Goal: Find specific page/section: Find specific page/section

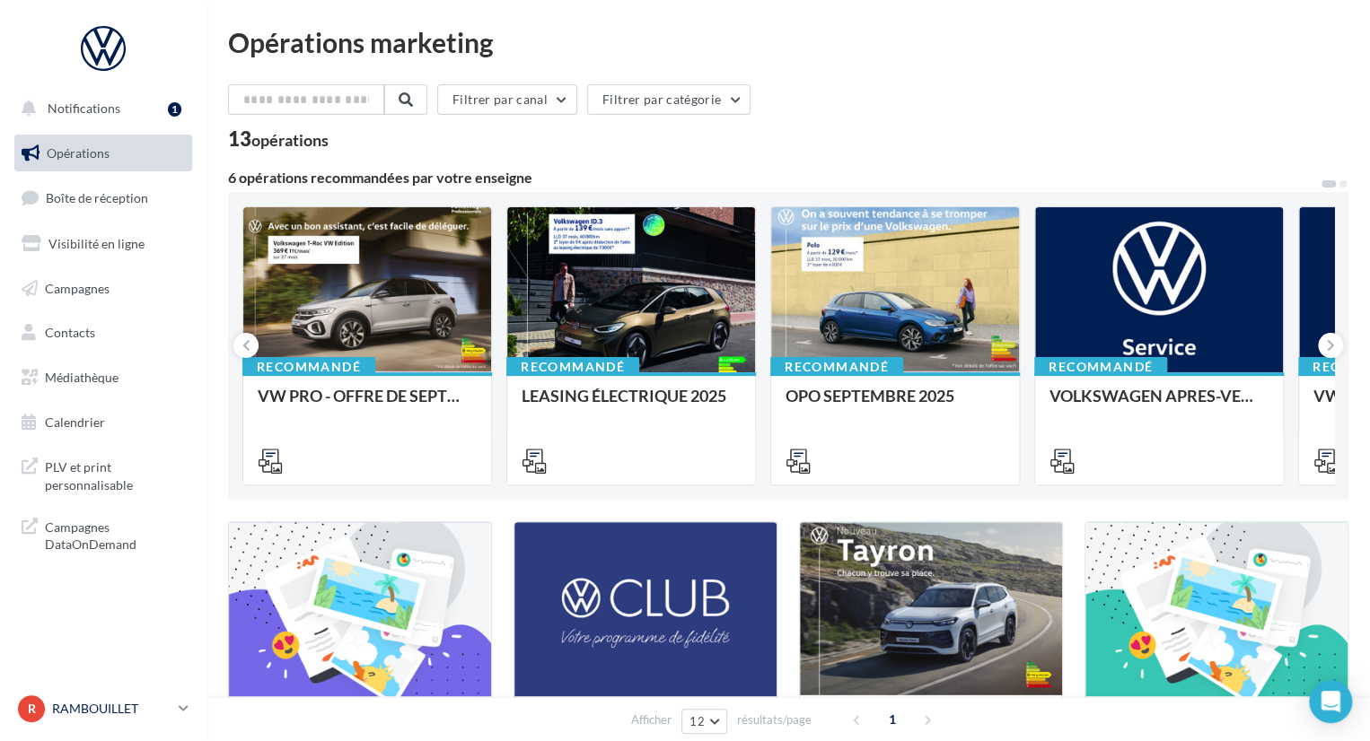
click at [129, 707] on p "RAMBOUILLET" at bounding box center [111, 709] width 119 height 18
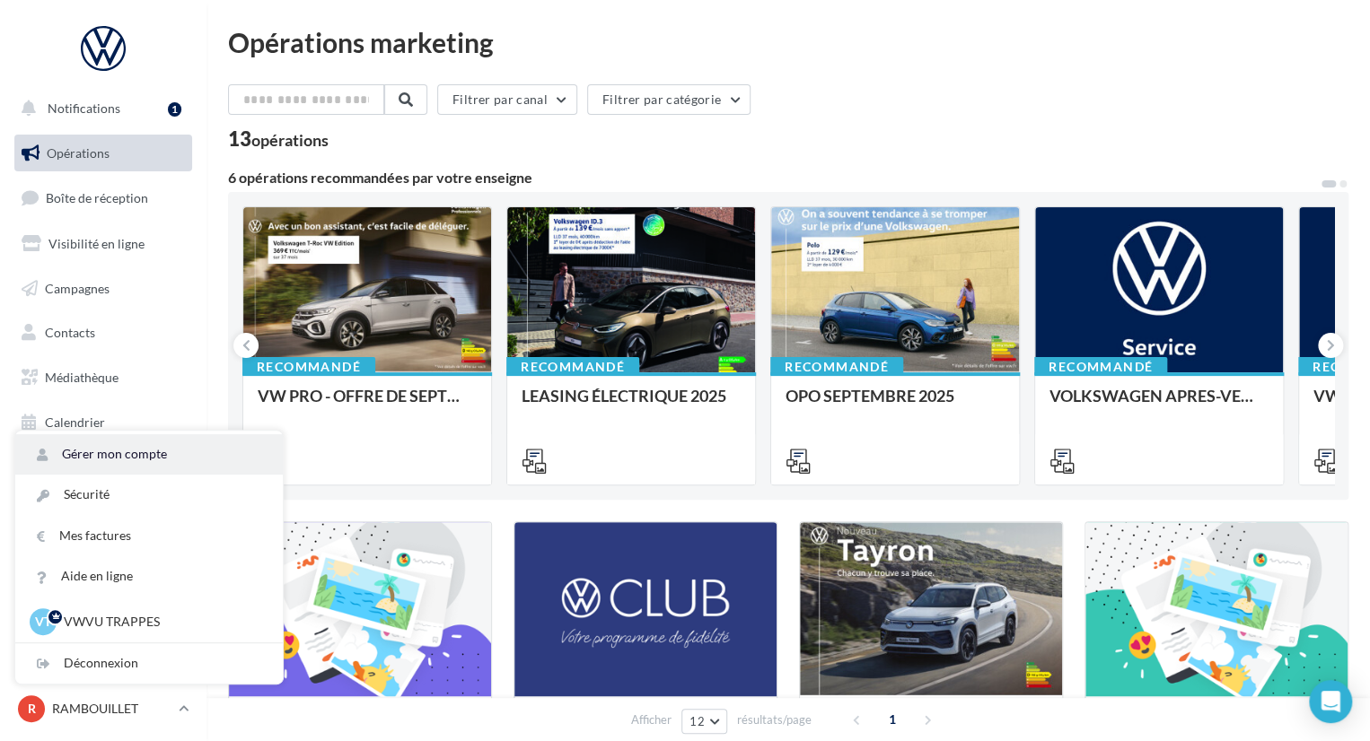
click at [147, 460] on link "Gérer mon compte" at bounding box center [148, 454] width 267 height 40
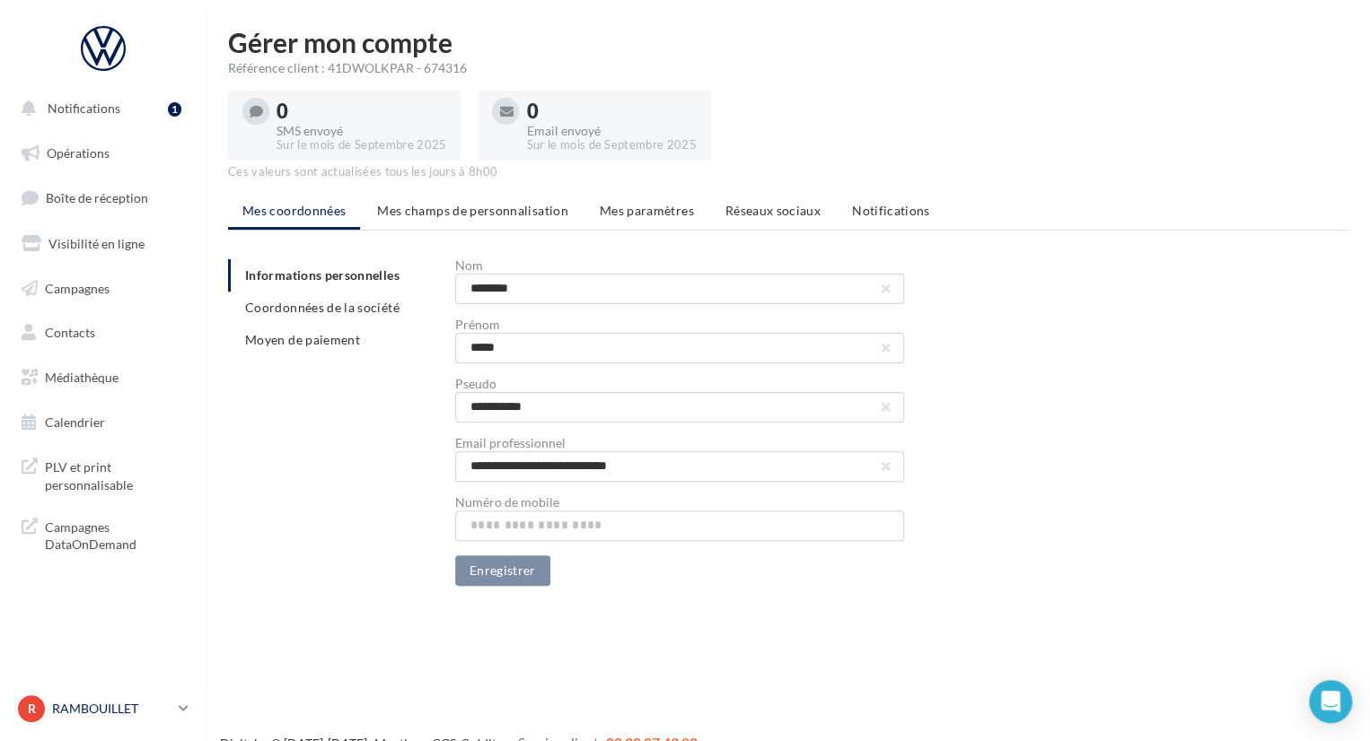
click at [114, 700] on p "RAMBOUILLET" at bounding box center [111, 709] width 119 height 18
click at [115, 702] on p "RAMBOUILLET" at bounding box center [111, 709] width 119 height 18
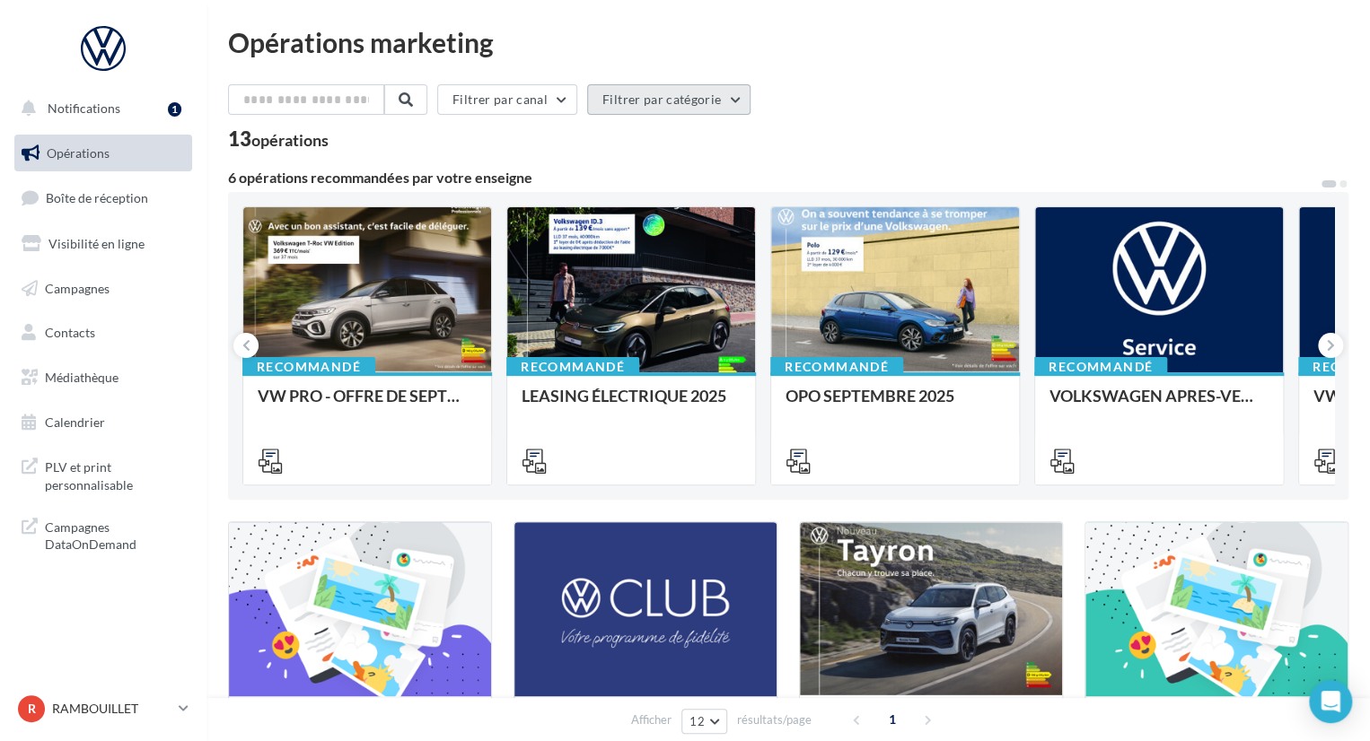
click at [657, 98] on button "Filtrer par catégorie" at bounding box center [668, 99] width 163 height 31
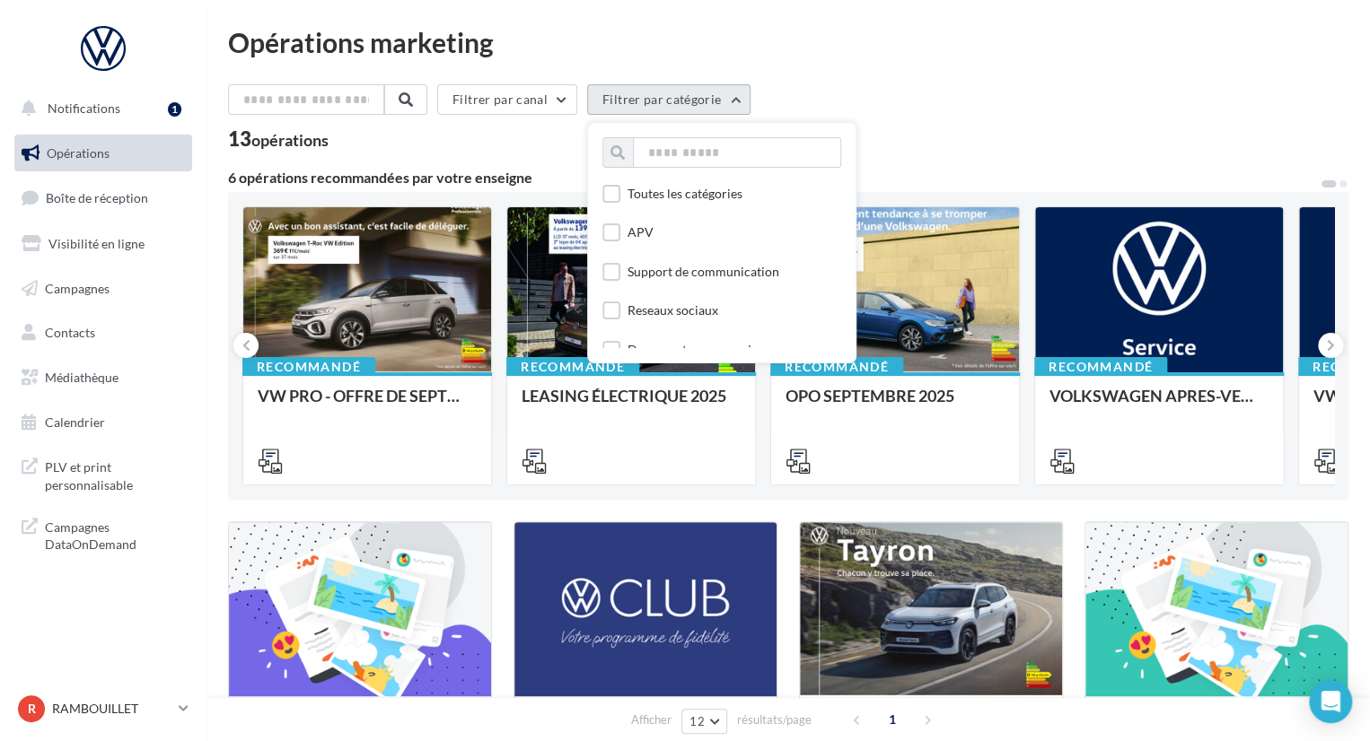
click at [632, 102] on button "Filtrer par catégorie" at bounding box center [668, 99] width 163 height 31
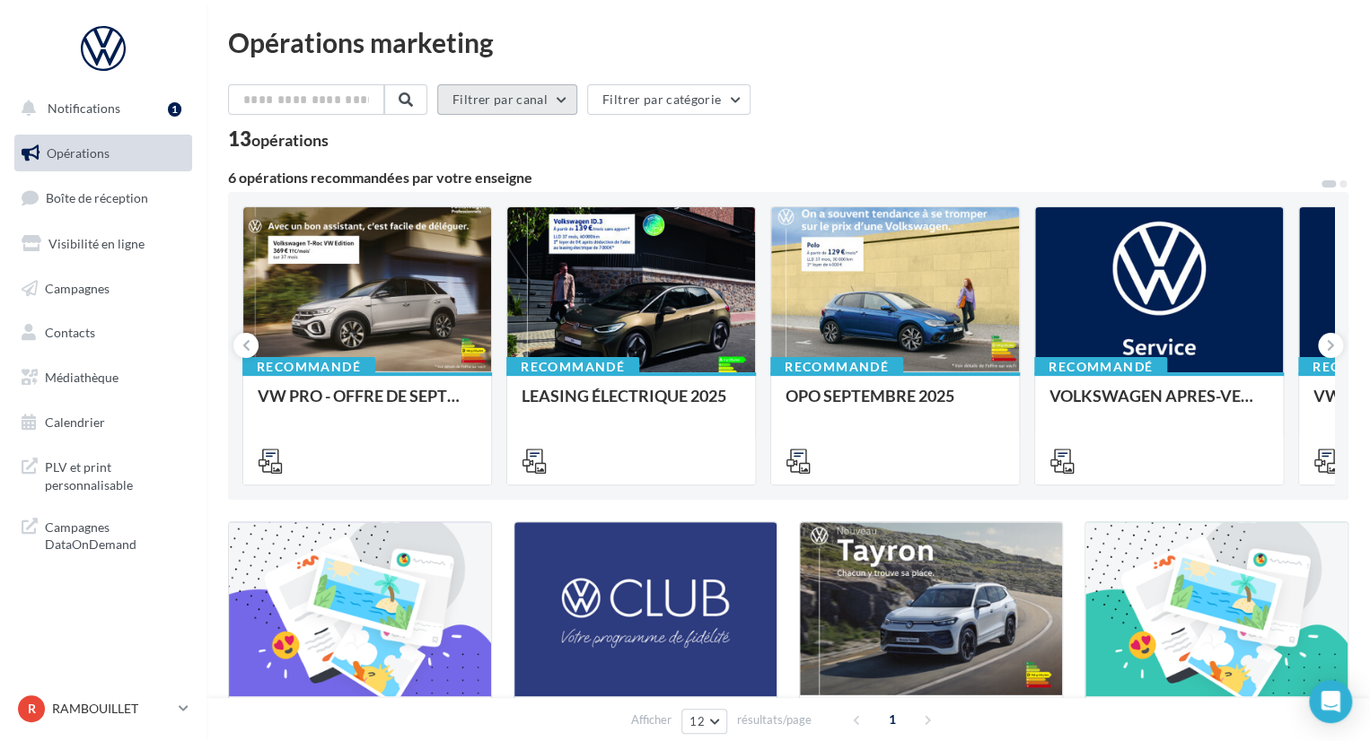
click at [566, 108] on button "Filtrer par canal" at bounding box center [507, 99] width 140 height 31
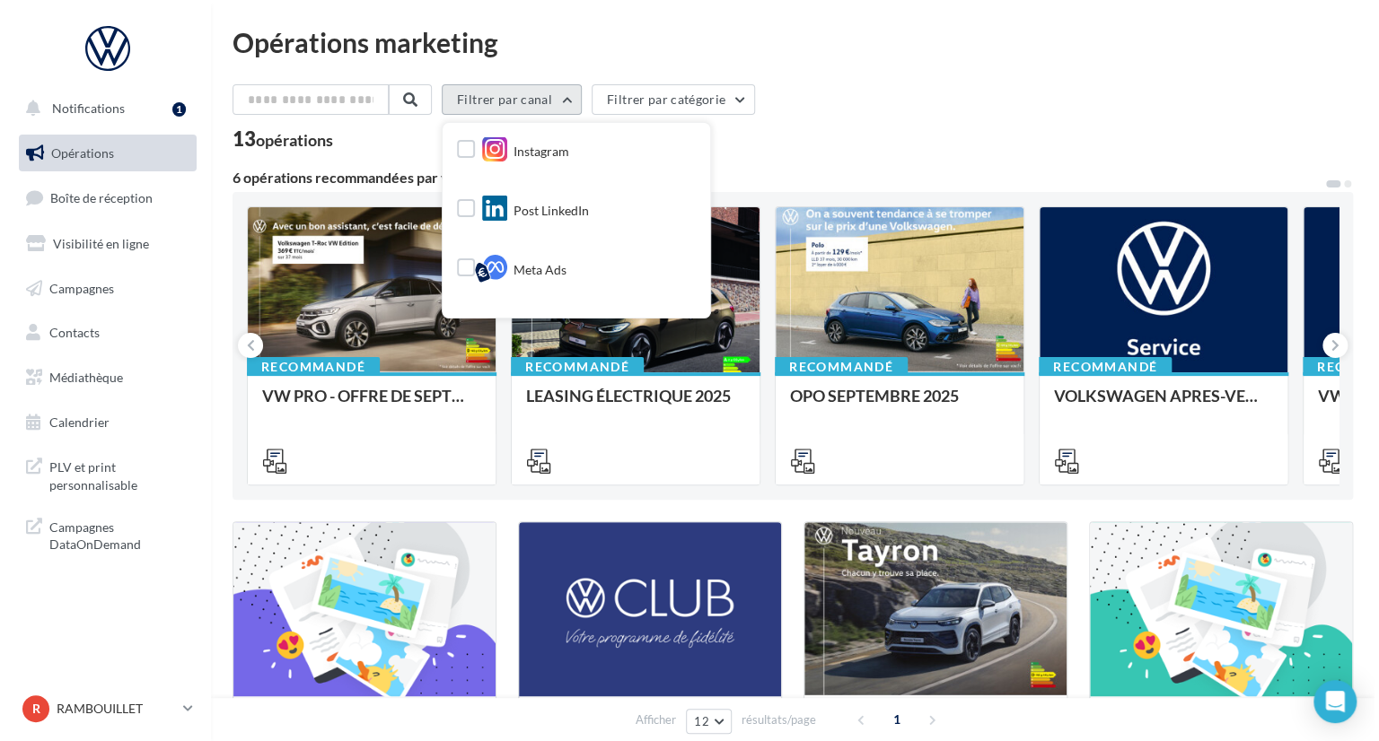
scroll to position [180, 0]
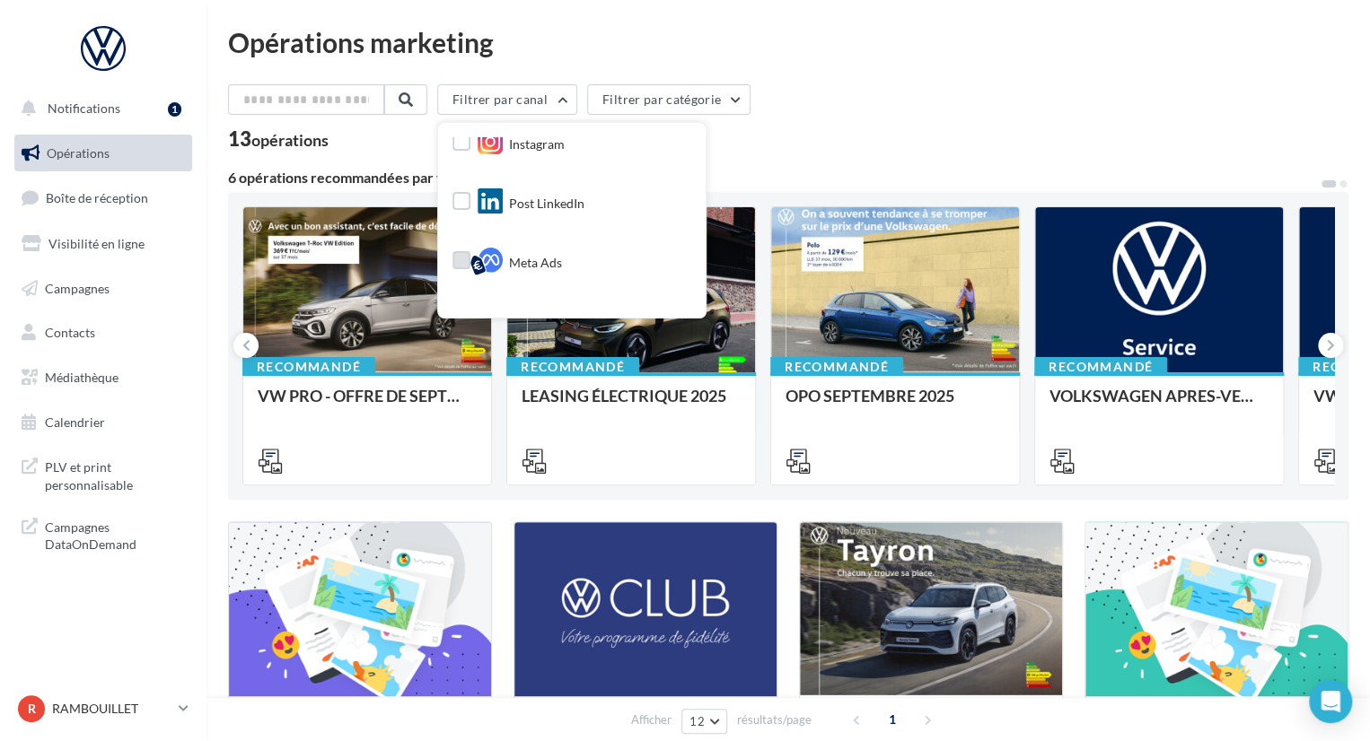
click at [535, 259] on span "Meta Ads" at bounding box center [535, 263] width 53 height 18
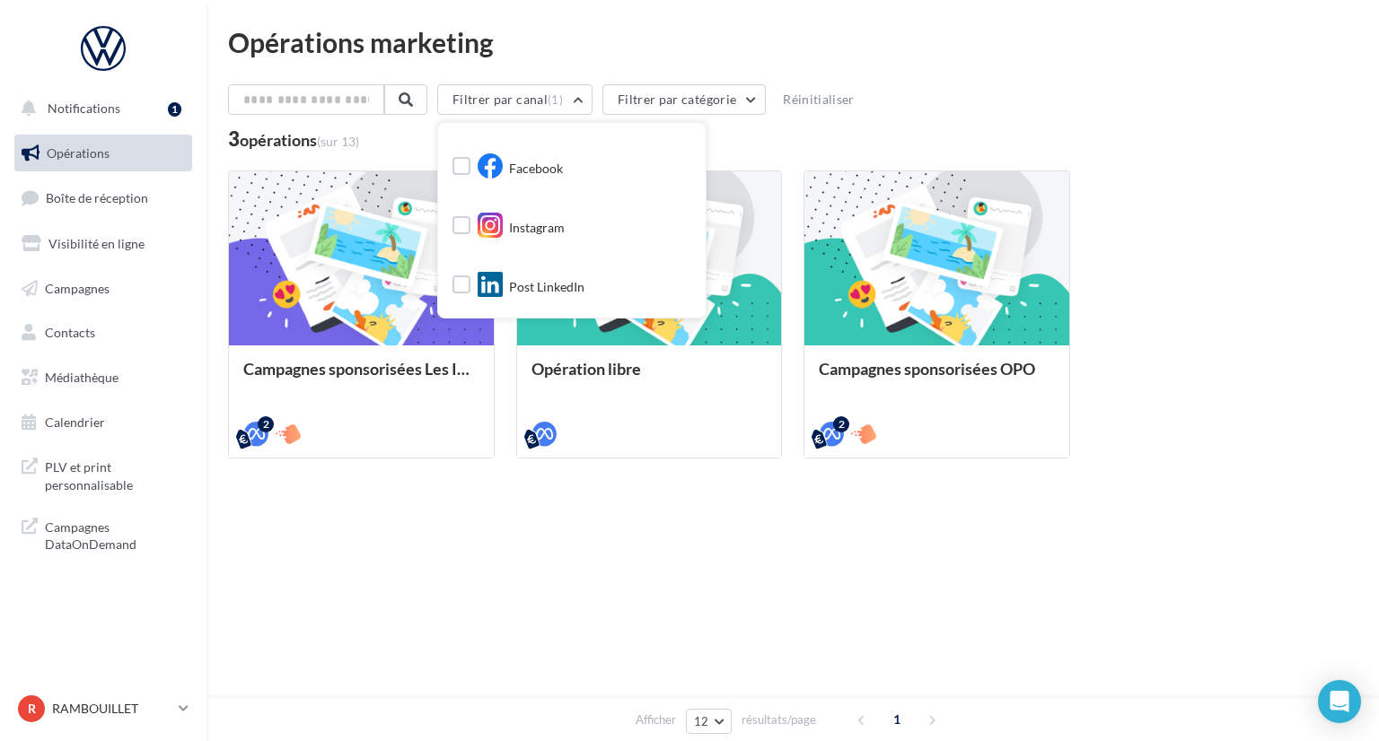
scroll to position [215, 0]
click at [483, 281] on div "Display ads" at bounding box center [512, 287] width 120 height 31
click at [468, 227] on icon at bounding box center [461, 225] width 13 height 13
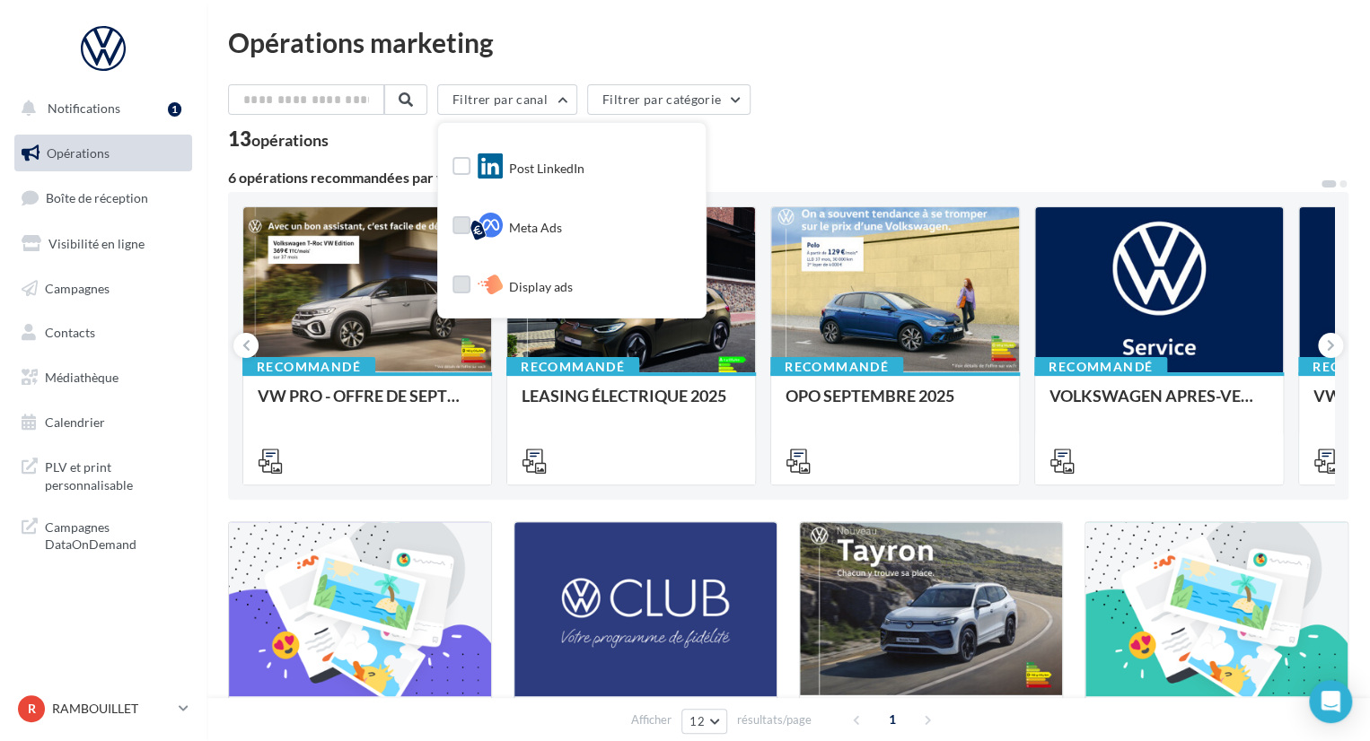
click at [466, 281] on label at bounding box center [461, 285] width 18 height 18
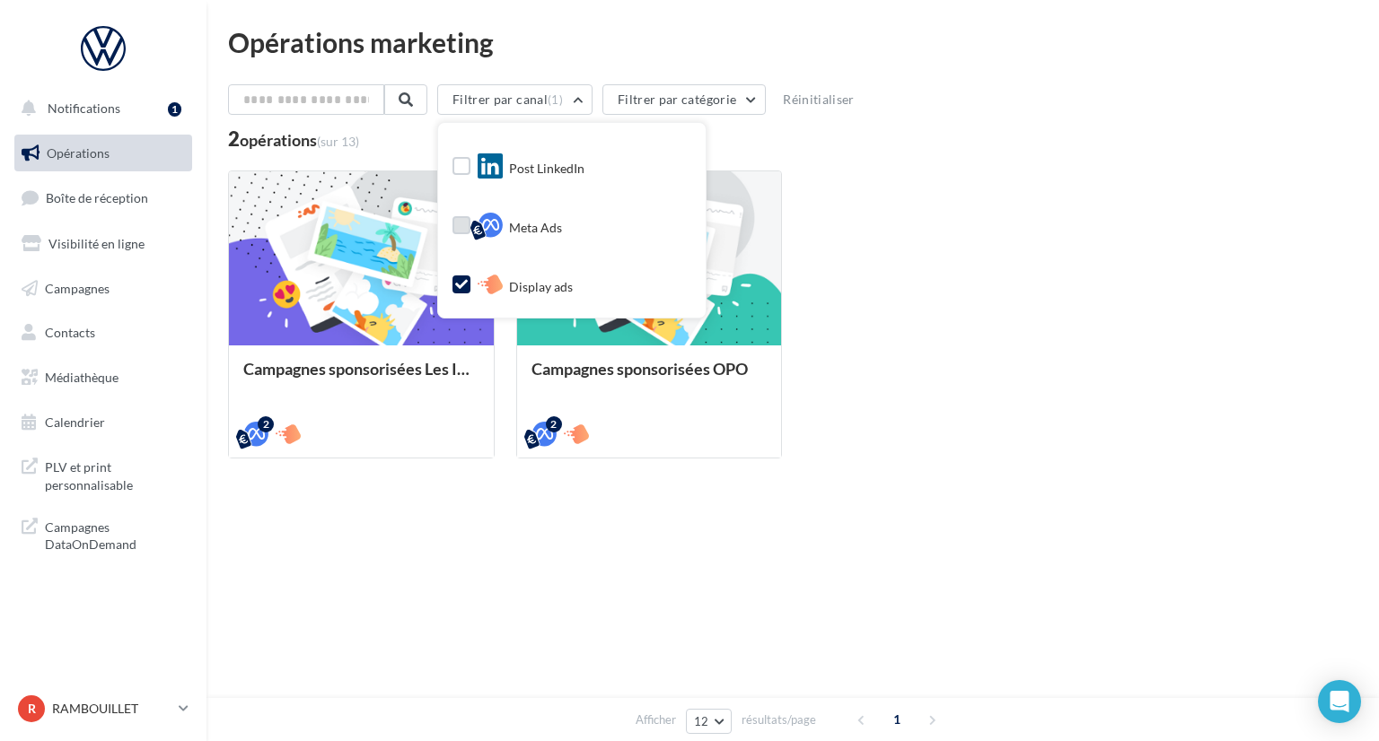
click at [938, 245] on div "Campagnes sponsorisées Les Instants VW Octobre META | Instants VW Octobre | Lea…" at bounding box center [792, 315] width 1129 height 288
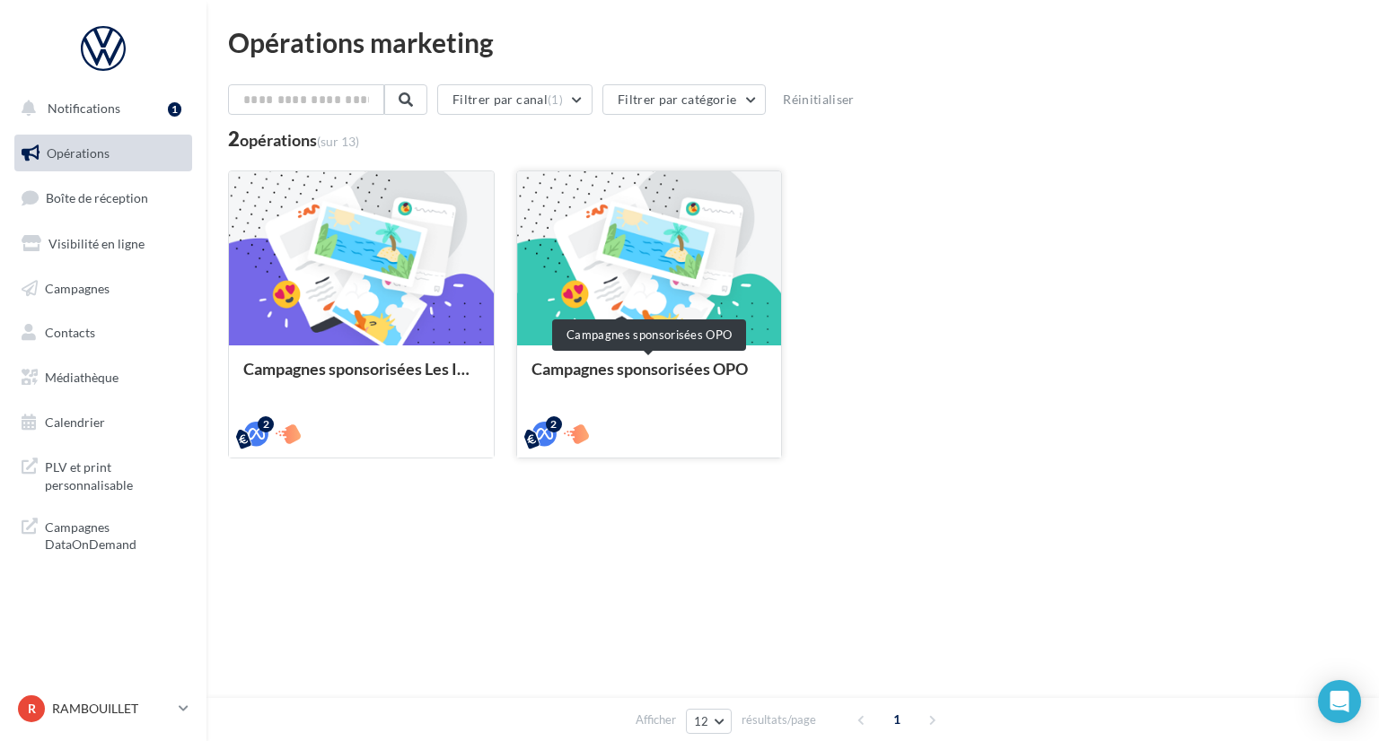
click at [690, 375] on div "Campagnes sponsorisées OPO" at bounding box center [649, 378] width 236 height 36
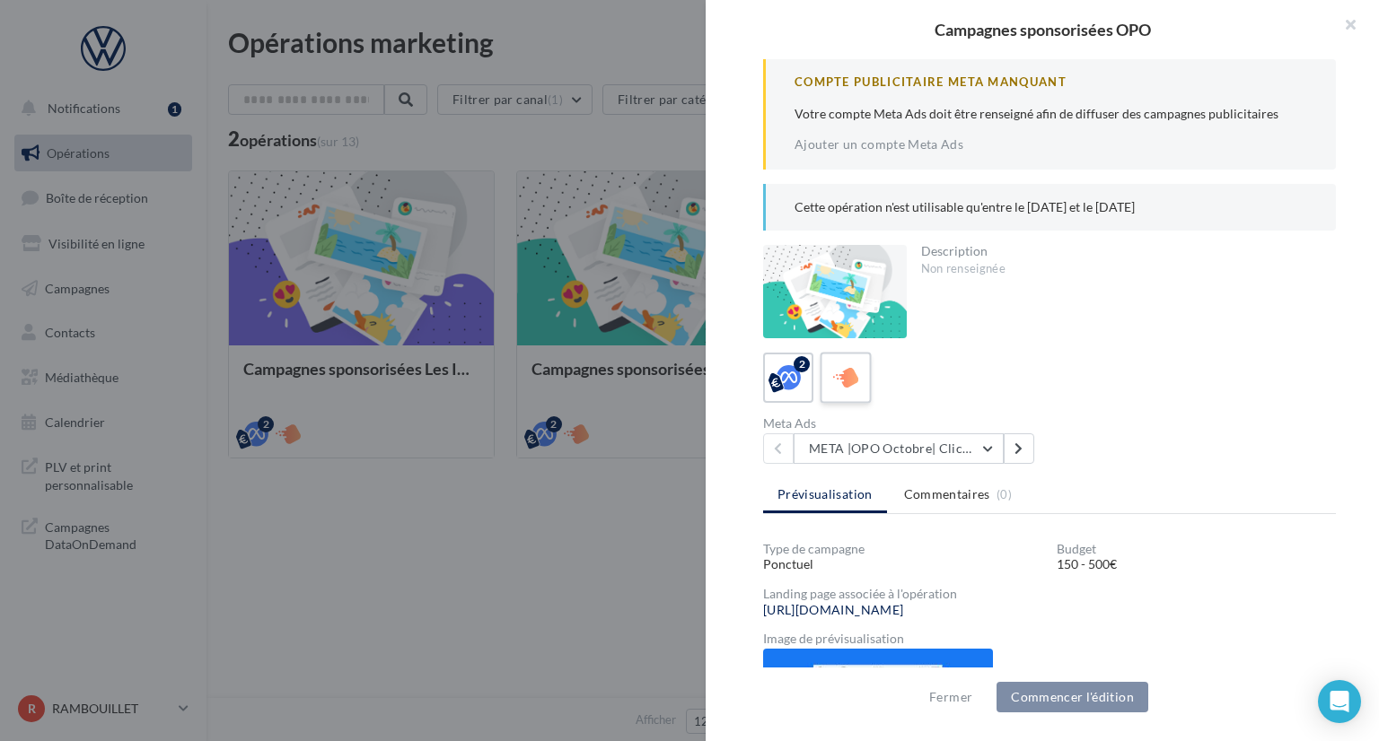
click at [856, 388] on icon at bounding box center [846, 377] width 26 height 26
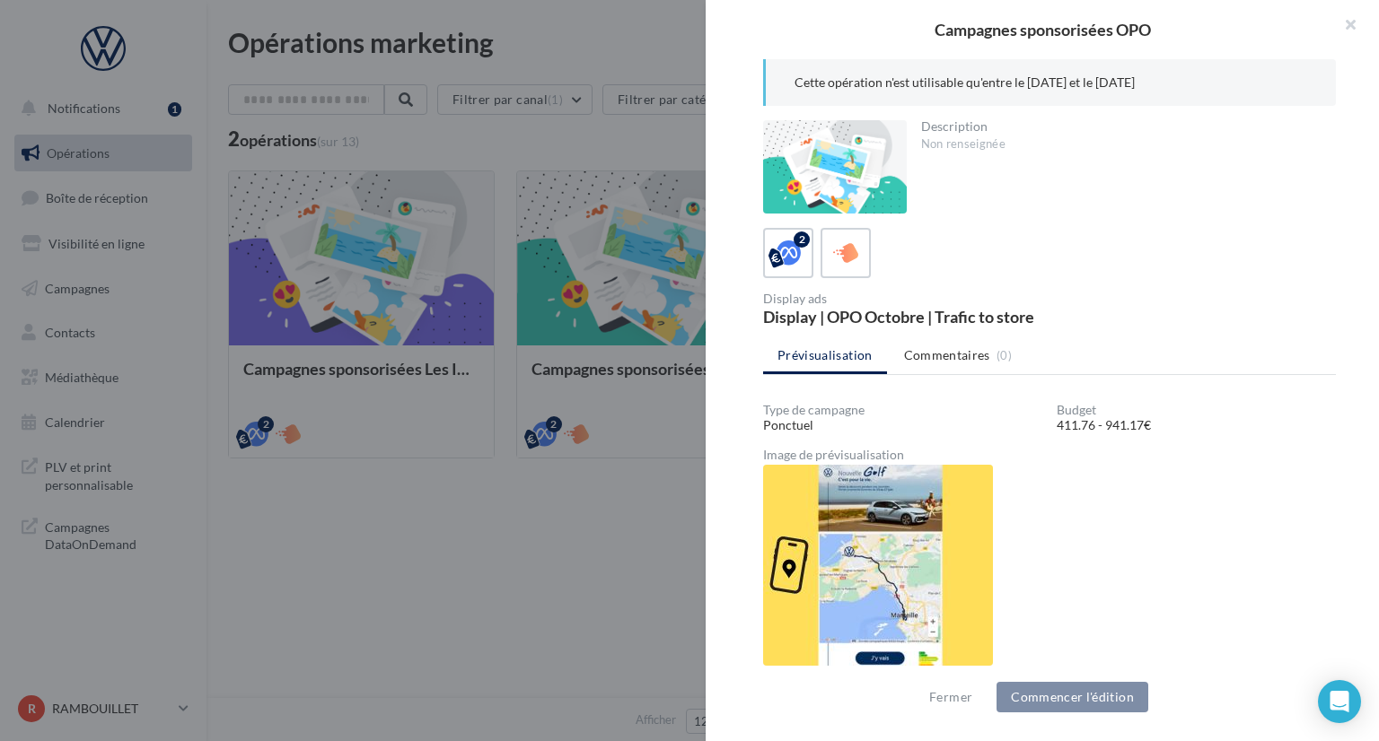
click at [487, 590] on div at bounding box center [689, 370] width 1379 height 741
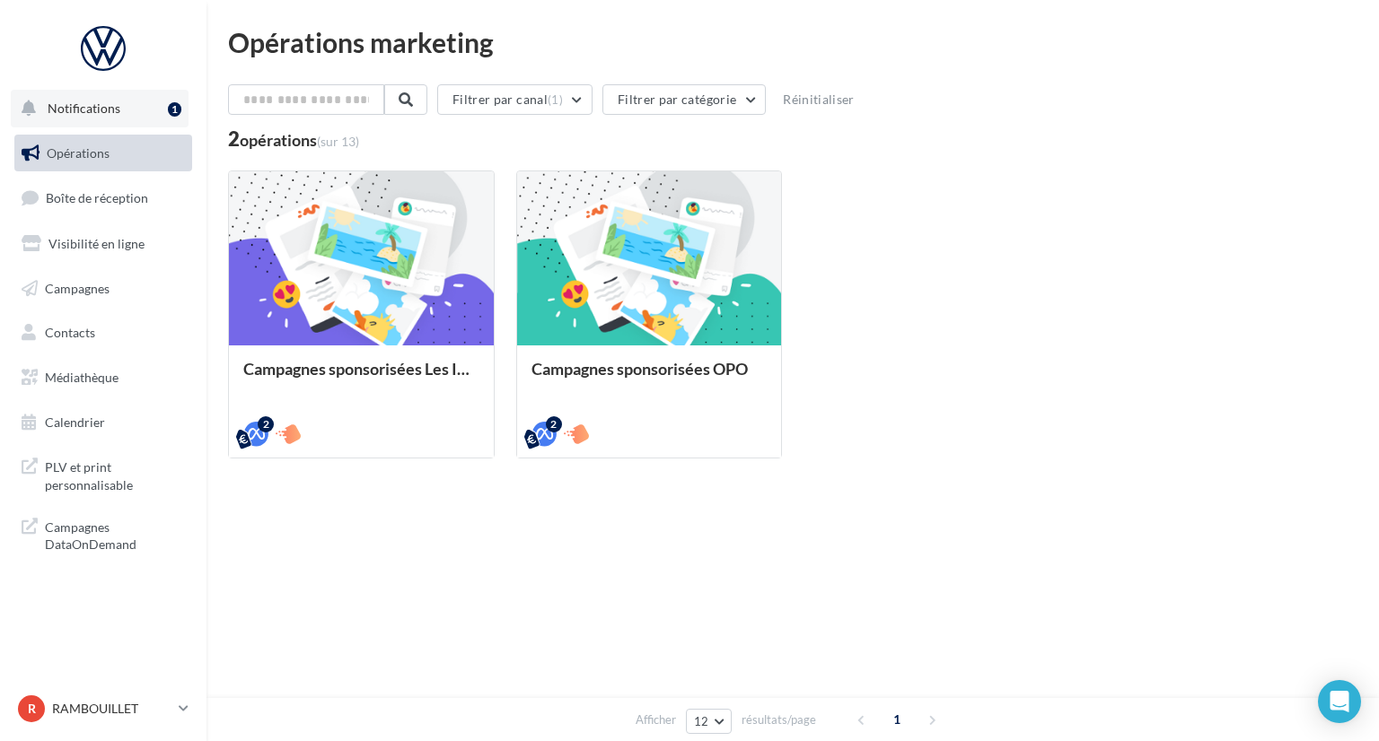
click at [72, 113] on span "Notifications" at bounding box center [84, 108] width 73 height 15
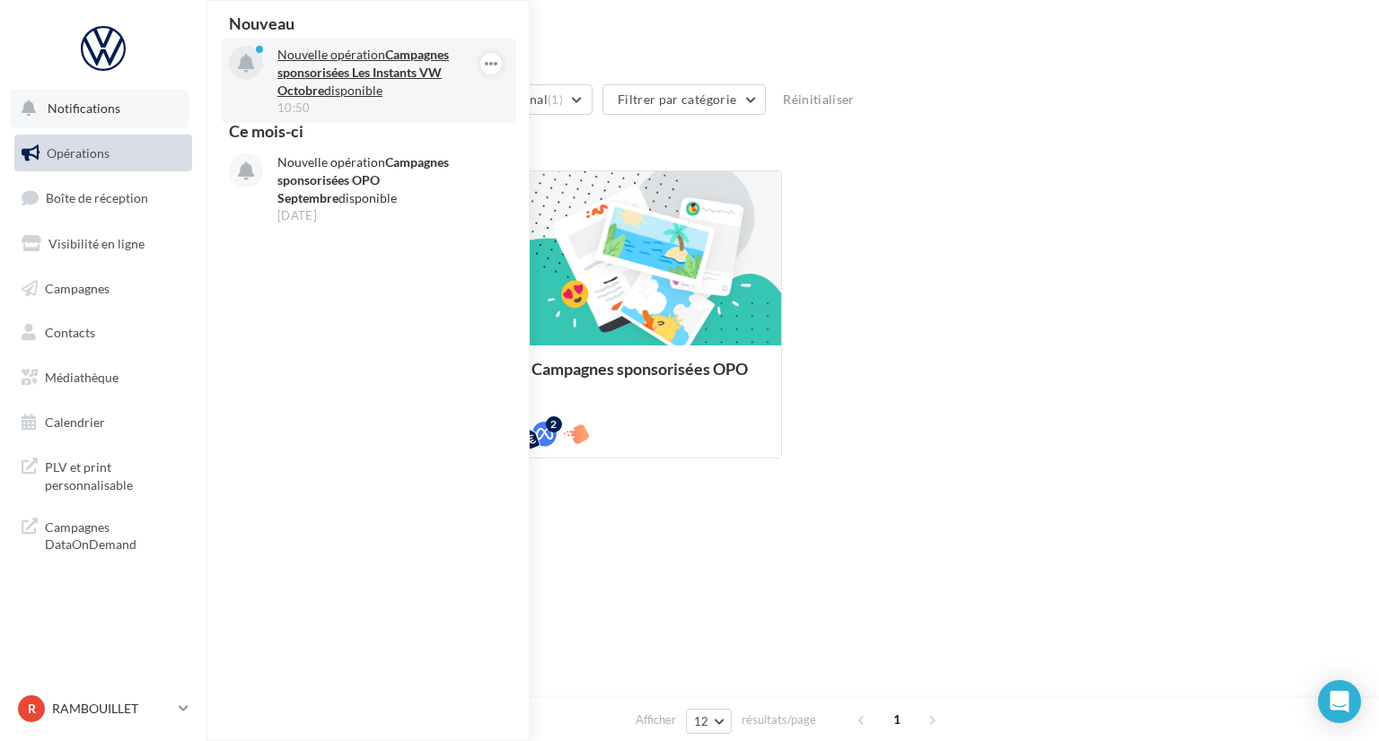
click at [411, 67] on strong "Campagnes sponsorisées Les Instants VW Octobre" at bounding box center [362, 72] width 171 height 51
click at [370, 69] on strong "Campagnes sponsorisées Les Instants VW Octobre" at bounding box center [362, 72] width 171 height 51
click at [312, 89] on strong "Campagnes sponsorisées Les Instants VW Octobre" at bounding box center [362, 72] width 171 height 51
click at [410, 80] on strong "Campagnes sponsorisées Les Instants VW Octobre" at bounding box center [362, 72] width 171 height 51
click at [411, 74] on strong "Campagnes sponsorisées Les Instants VW Octobre" at bounding box center [362, 72] width 171 height 51
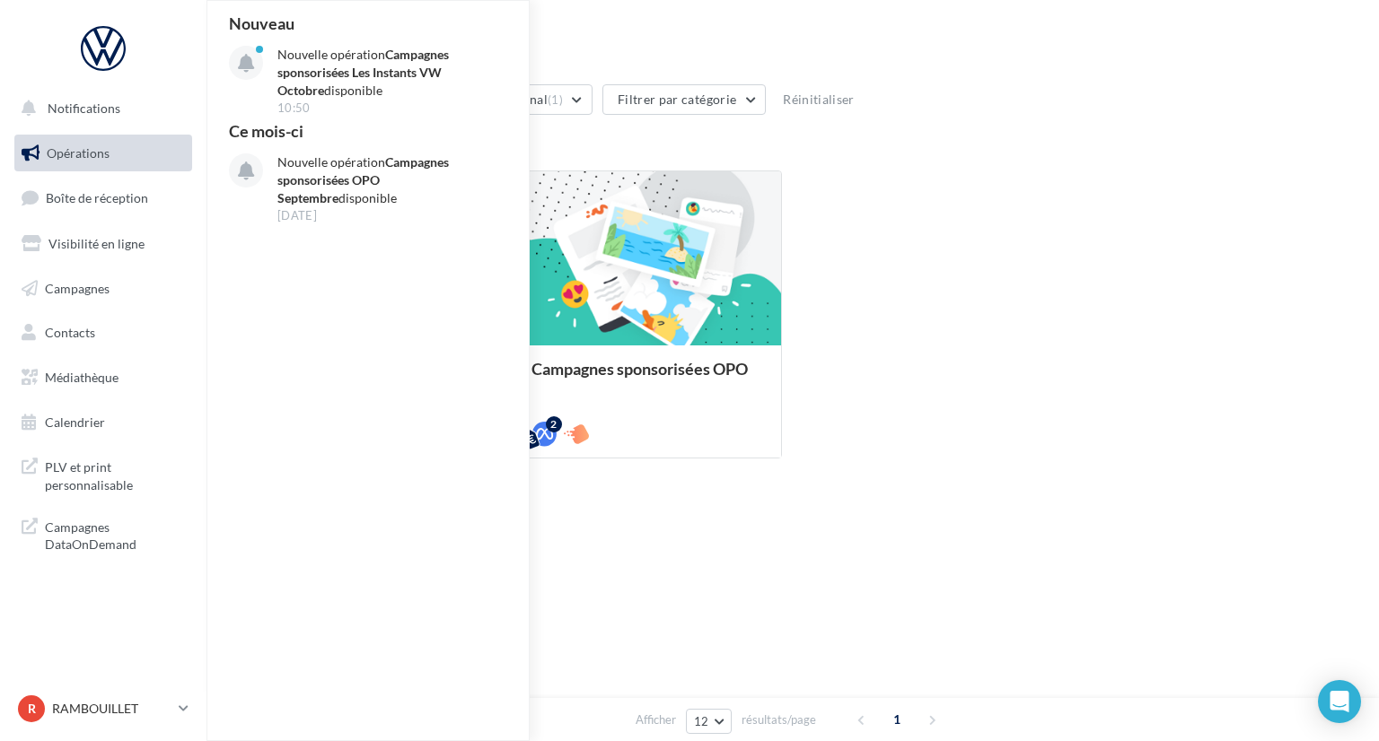
click at [108, 645] on nav "Notifications Nouveau Nouvelle opération Campagnes sponsorisées Les Instants VW…" at bounding box center [103, 370] width 206 height 741
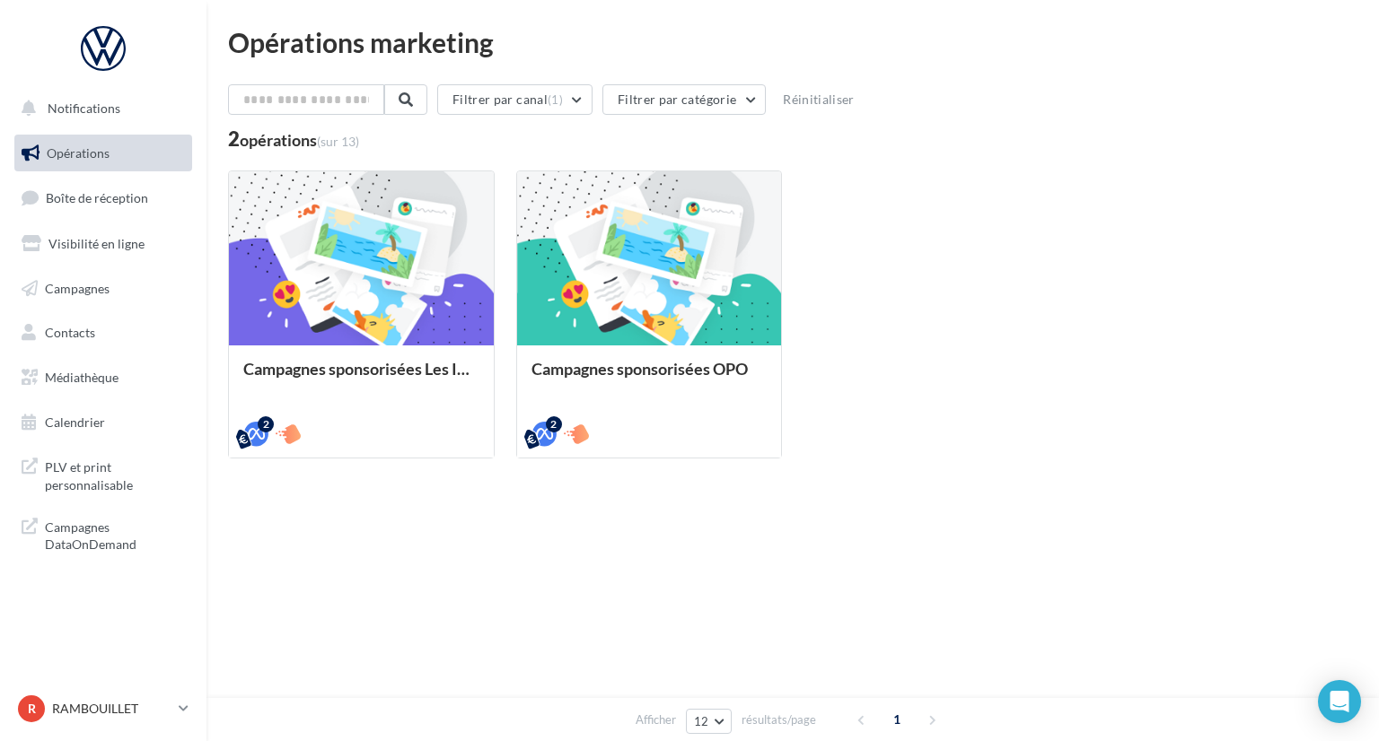
click at [1065, 266] on div "Campagnes sponsorisées Les Instants VW Octobre META | Instants VW Octobre | Lea…" at bounding box center [792, 315] width 1129 height 288
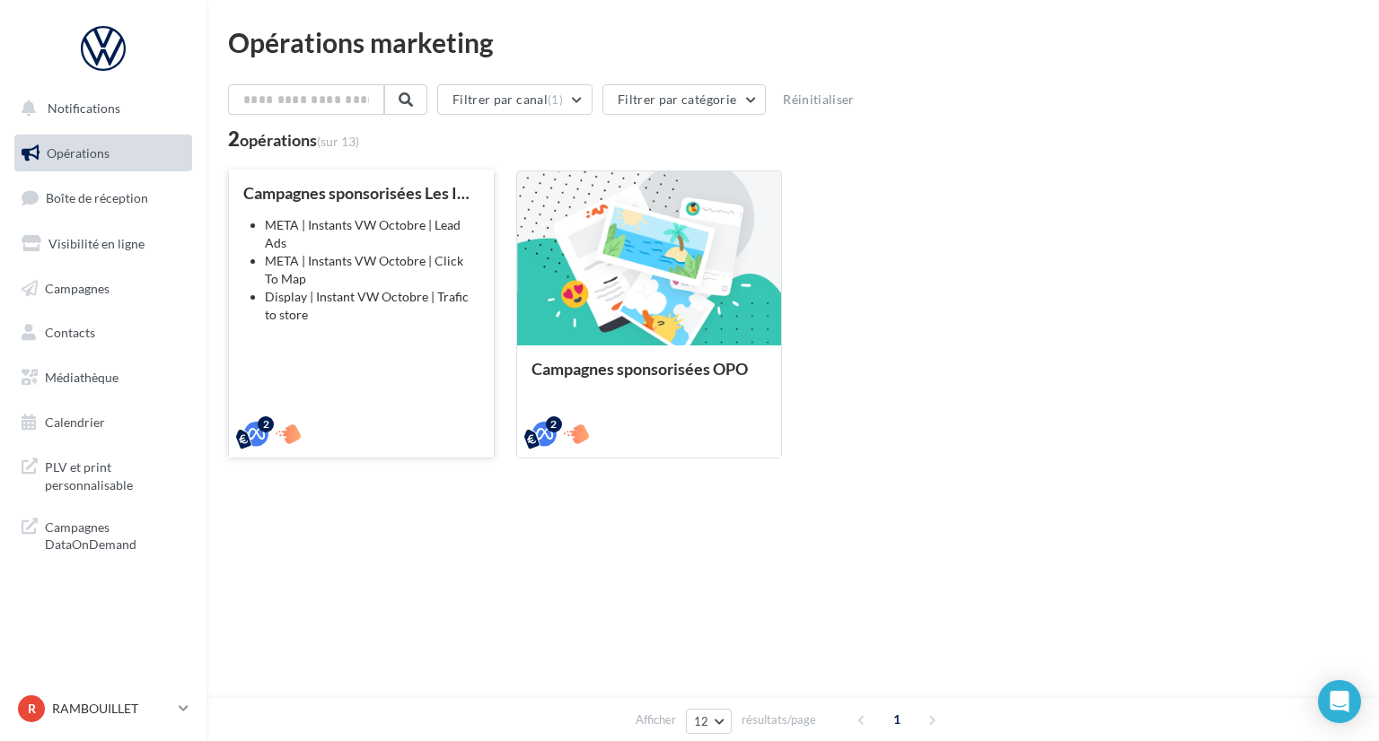
click at [416, 302] on li "Display | Instant VW Octobre | Trafic to store" at bounding box center [372, 306] width 215 height 36
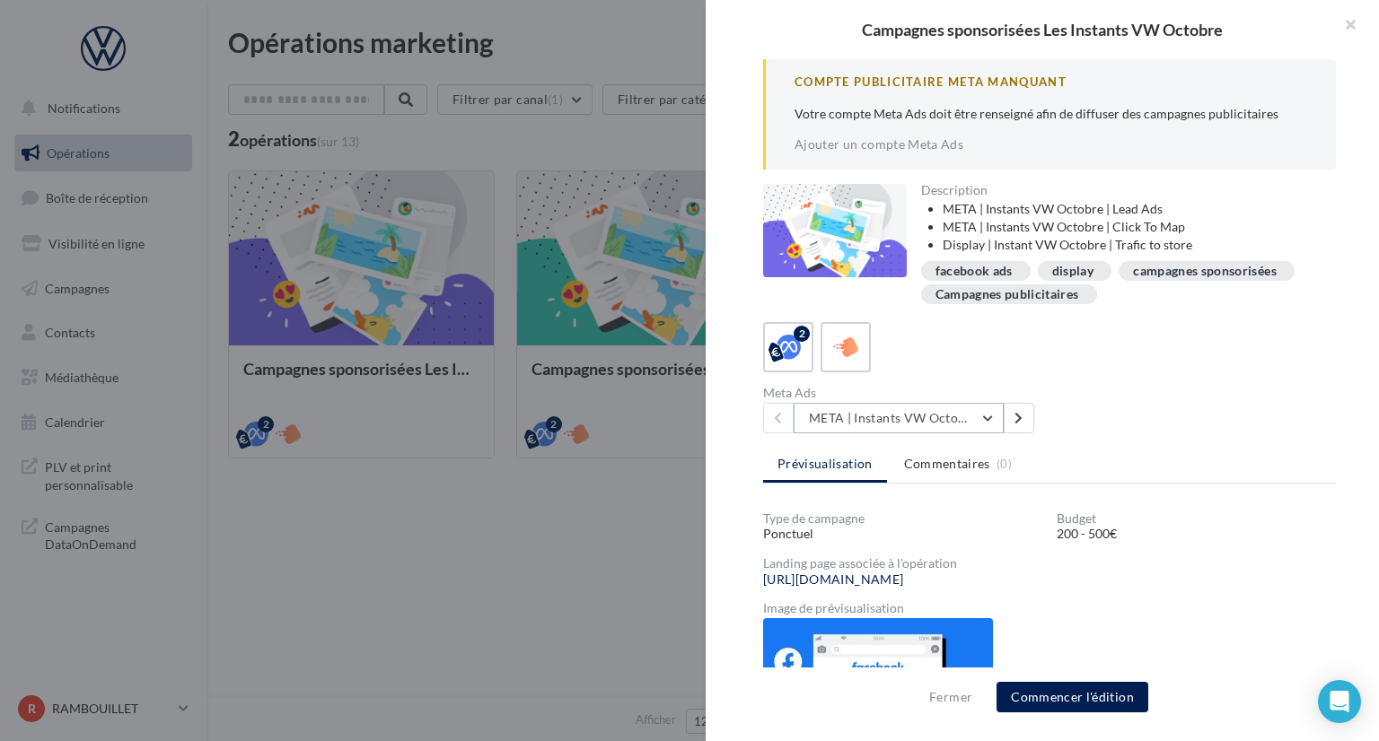
click at [986, 416] on button "META | Instants VW Octobre | Click To Map" at bounding box center [898, 418] width 210 height 31
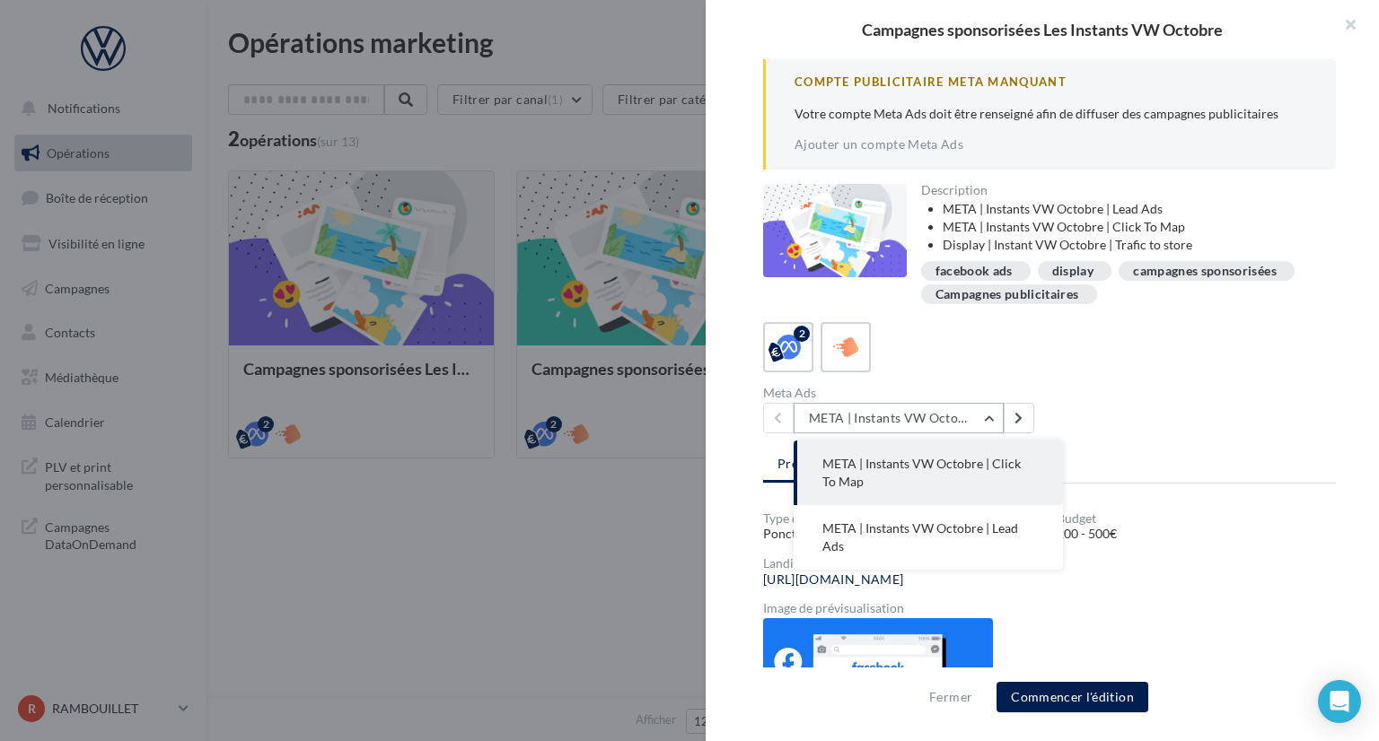
click at [990, 418] on button "META | Instants VW Octobre | Click To Map" at bounding box center [898, 418] width 210 height 31
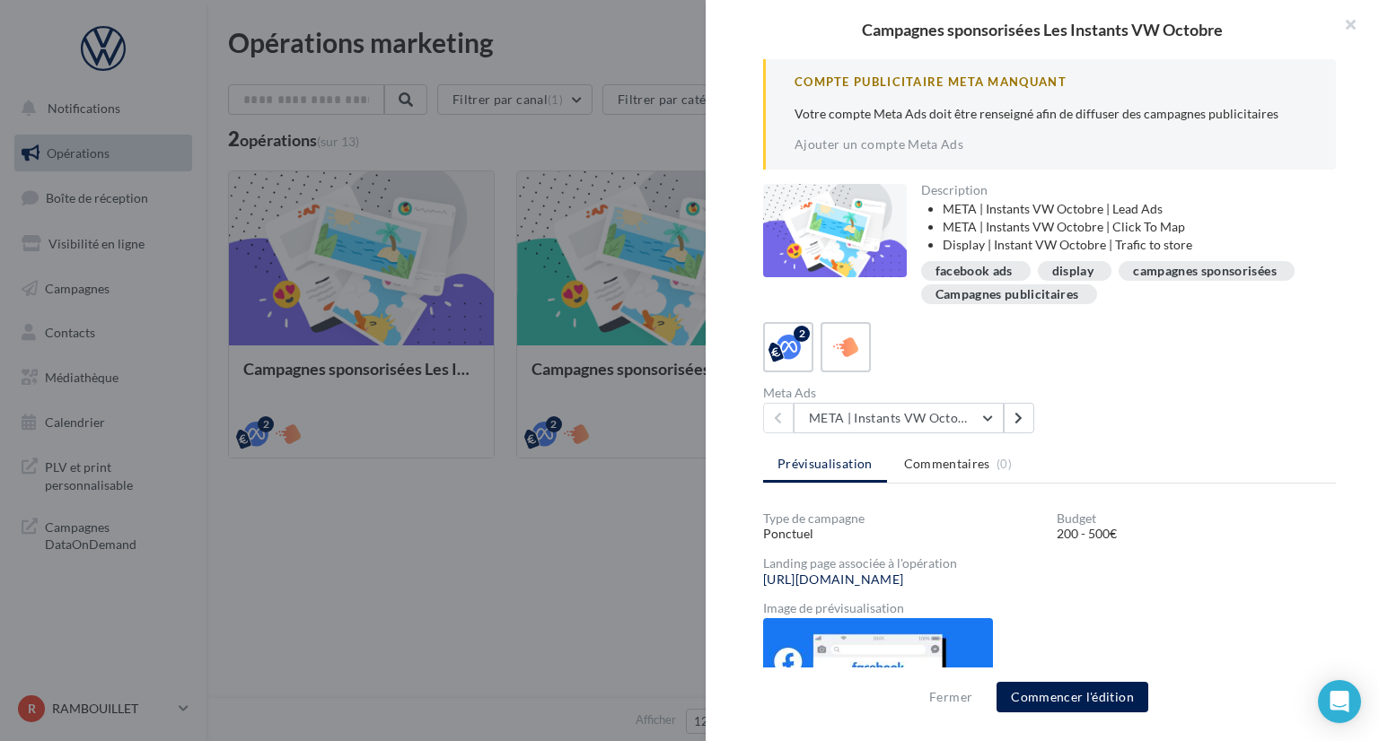
drag, startPoint x: 482, startPoint y: 611, endPoint x: 467, endPoint y: 644, distance: 35.7
click at [480, 611] on div at bounding box center [689, 370] width 1379 height 741
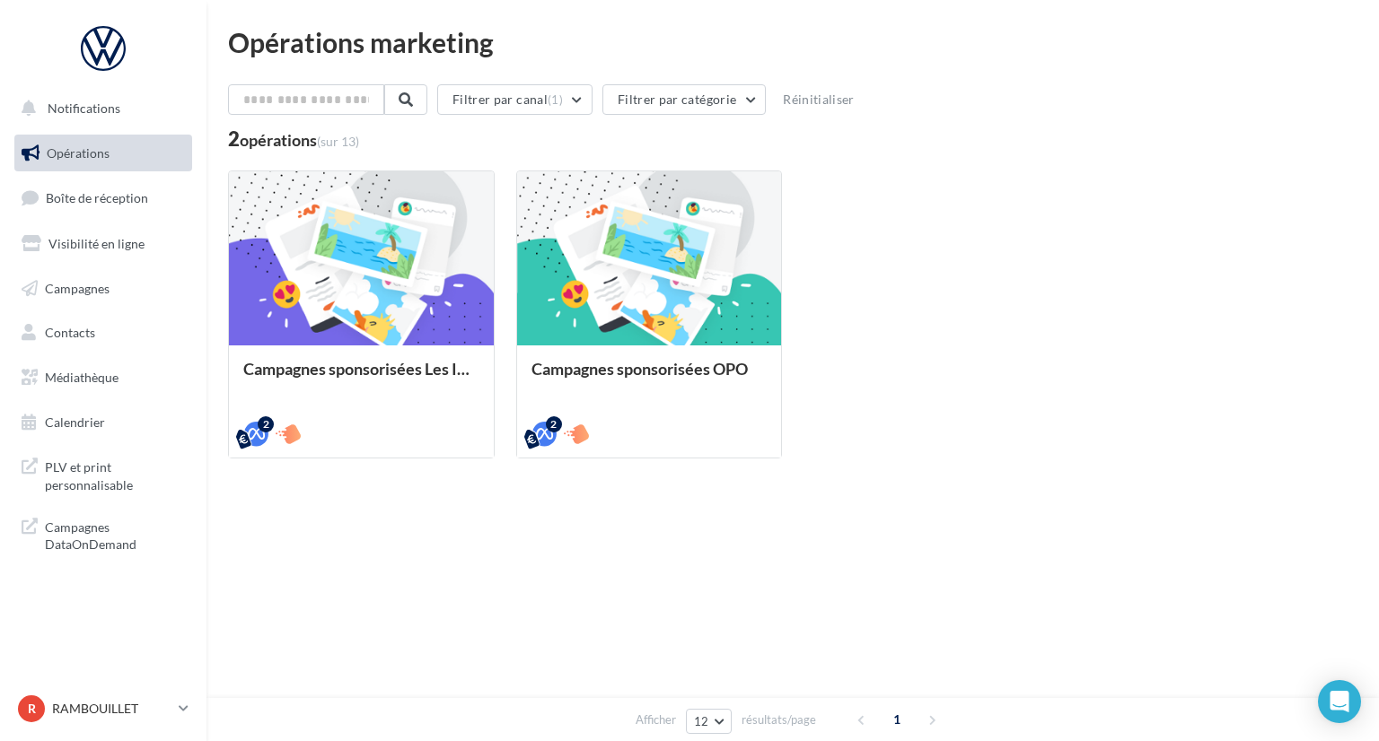
drag, startPoint x: 662, startPoint y: 496, endPoint x: 669, endPoint y: 508, distance: 13.7
click at [662, 496] on div "Afficher 12 12 24 48 96 résultats/page 1" at bounding box center [792, 494] width 1129 height 43
click at [1081, 238] on div "Campagnes sponsorisées Les Instants VW Octobre META | Instants VW Octobre | Lea…" at bounding box center [792, 315] width 1129 height 288
